Goal: Obtain resource: Obtain resource

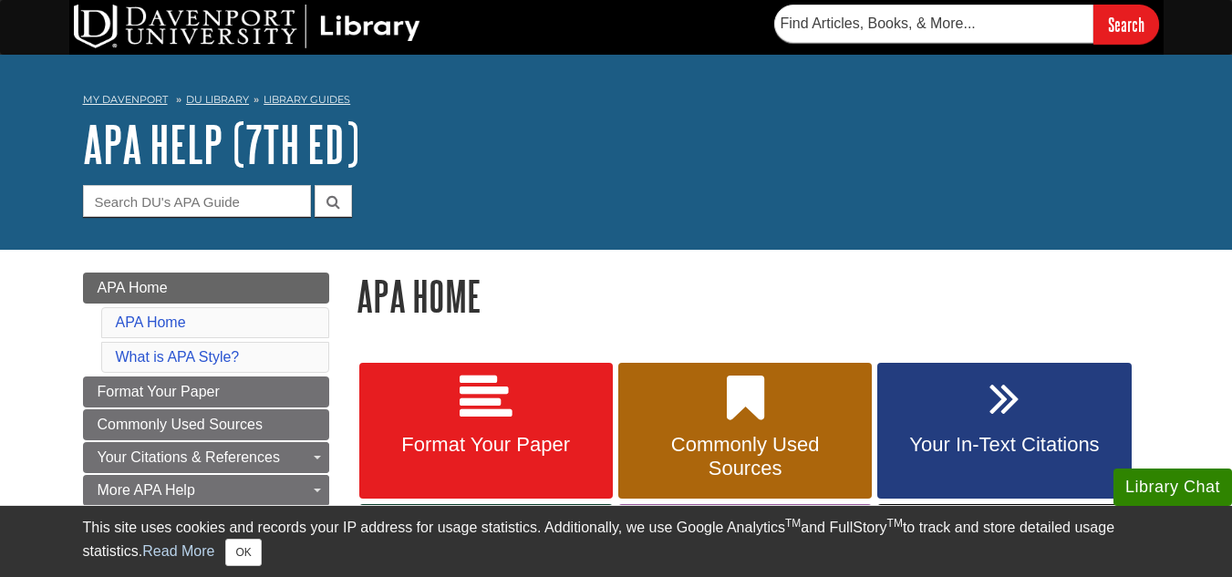
drag, startPoint x: 543, startPoint y: 307, endPoint x: 527, endPoint y: 329, distance: 27.4
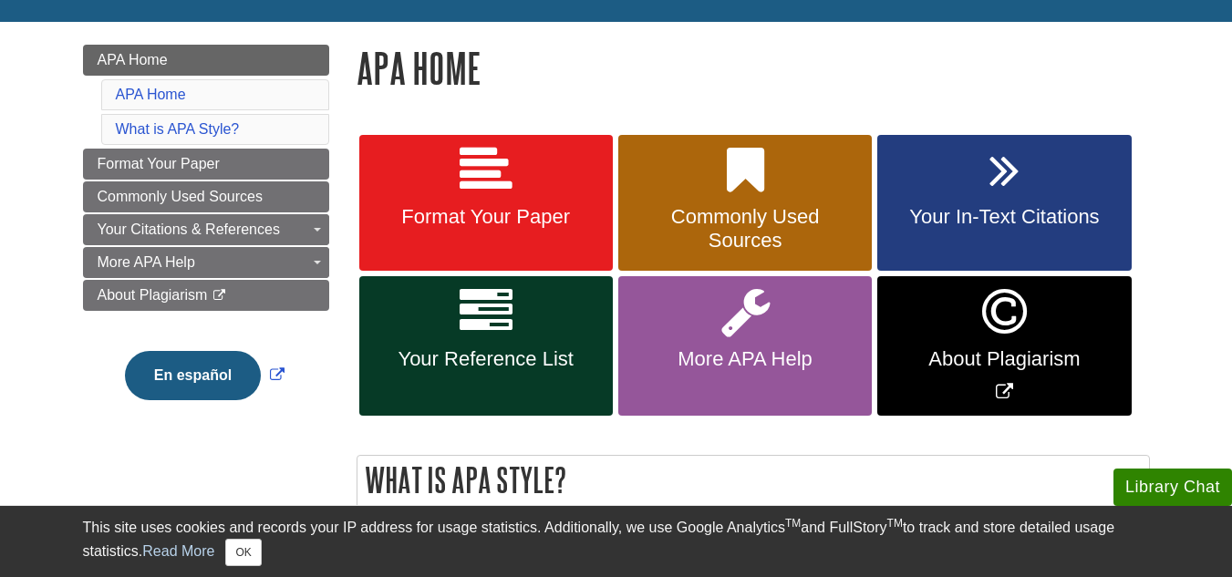
scroll to position [255, 0]
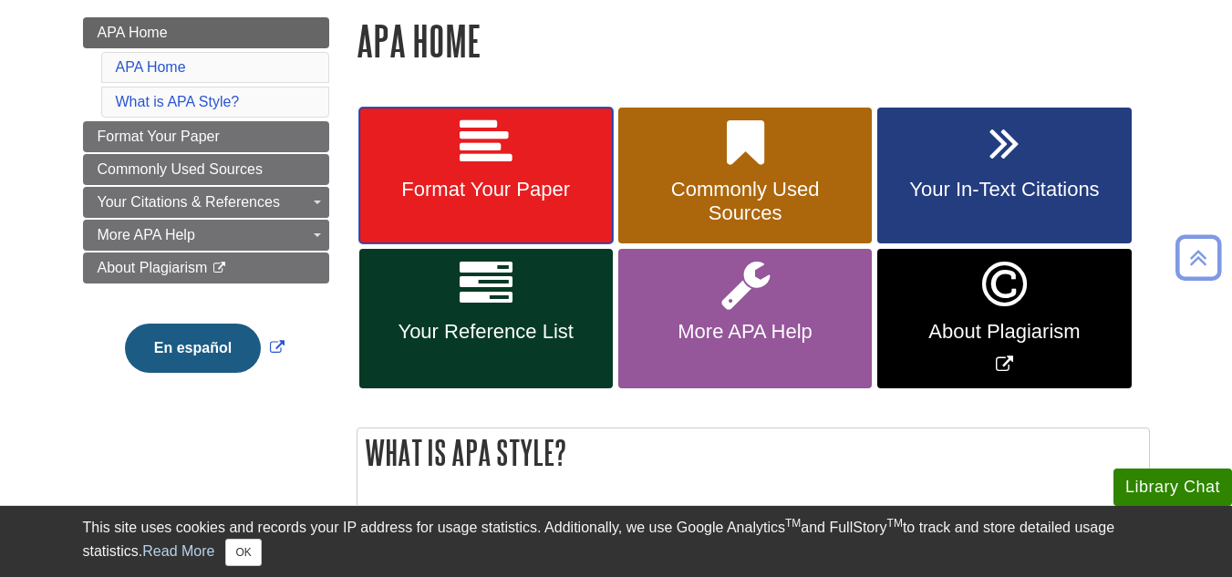
click at [507, 238] on link "Format Your Paper" at bounding box center [485, 176] width 253 height 137
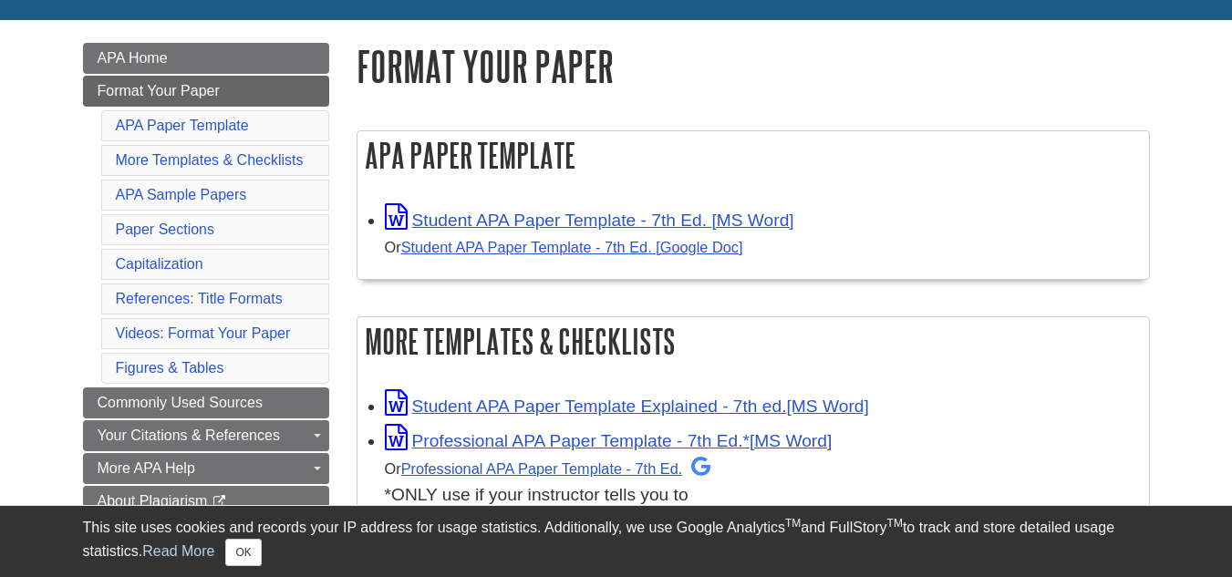
scroll to position [255, 0]
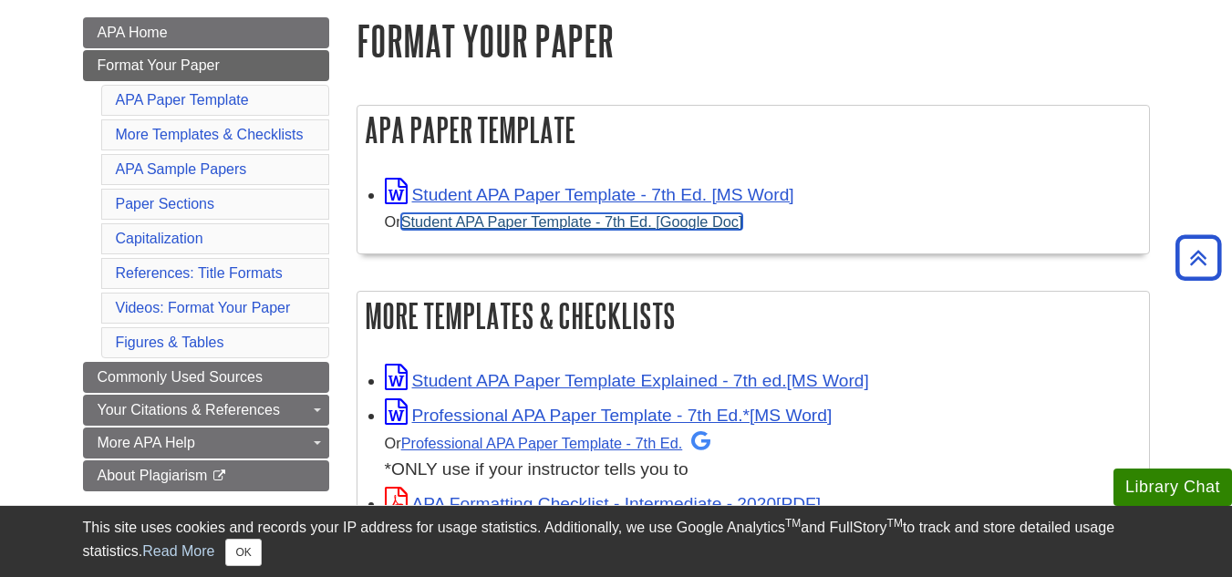
click at [578, 213] on link "Student APA Paper Template - 7th Ed. [Google Doc]" at bounding box center [572, 221] width 342 height 16
